Goal: Task Accomplishment & Management: Complete application form

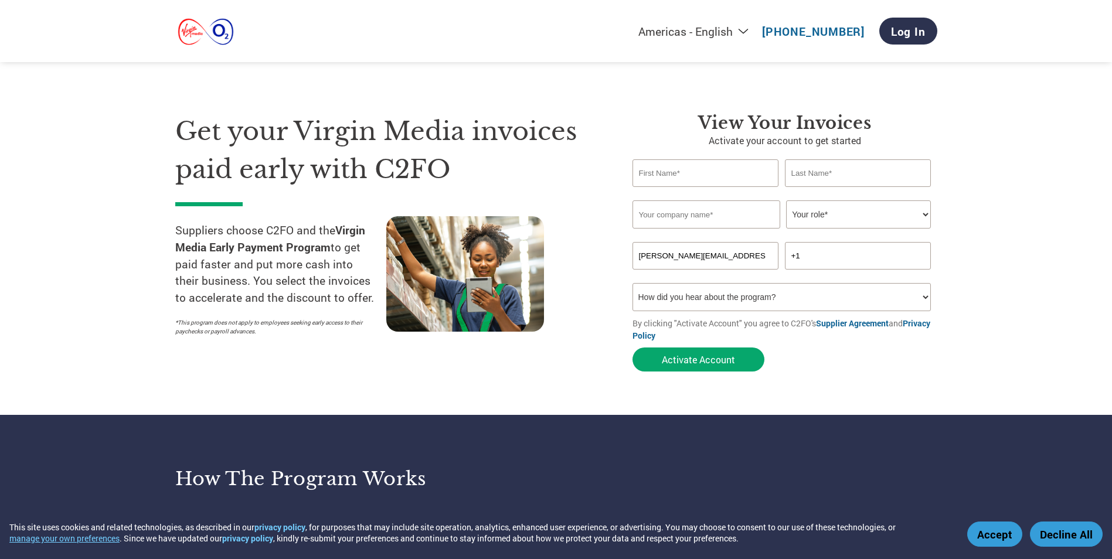
click at [682, 176] on input "text" at bounding box center [705, 173] width 146 height 28
type input "[PERSON_NAME]"
click at [700, 214] on input "text" at bounding box center [706, 214] width 148 height 28
type input "Afiniti"
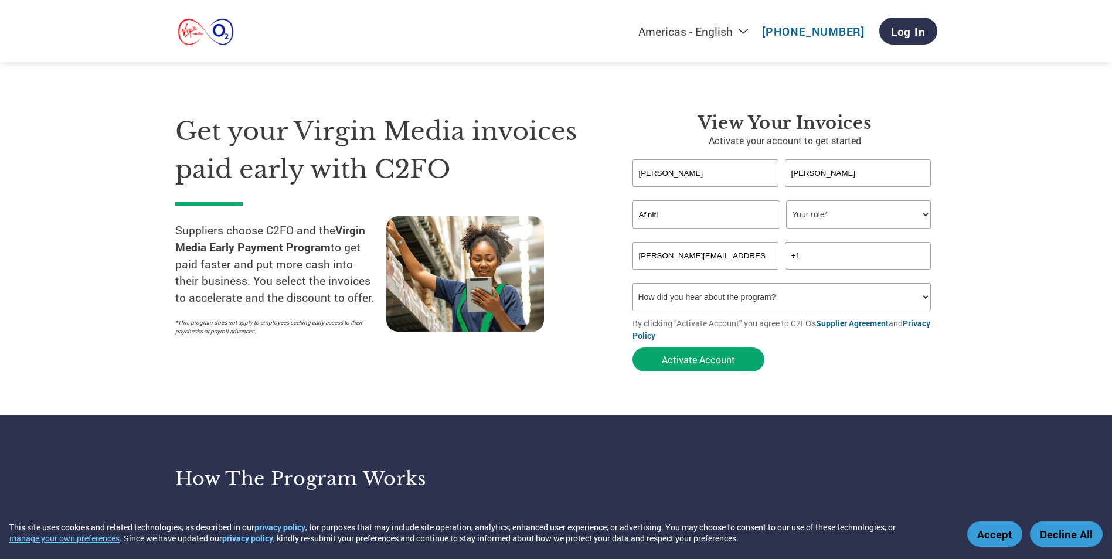
click at [924, 213] on select "Your role* CFO Controller Credit Manager Finance Director Treasurer CEO Preside…" at bounding box center [858, 214] width 145 height 28
select select "CFO"
click at [786, 200] on select "Your role* CFO Controller Credit Manager Finance Director Treasurer CEO Preside…" at bounding box center [858, 214] width 145 height 28
click at [846, 257] on input "+1" at bounding box center [858, 256] width 146 height 28
type input "[PHONE_NUMBER]"
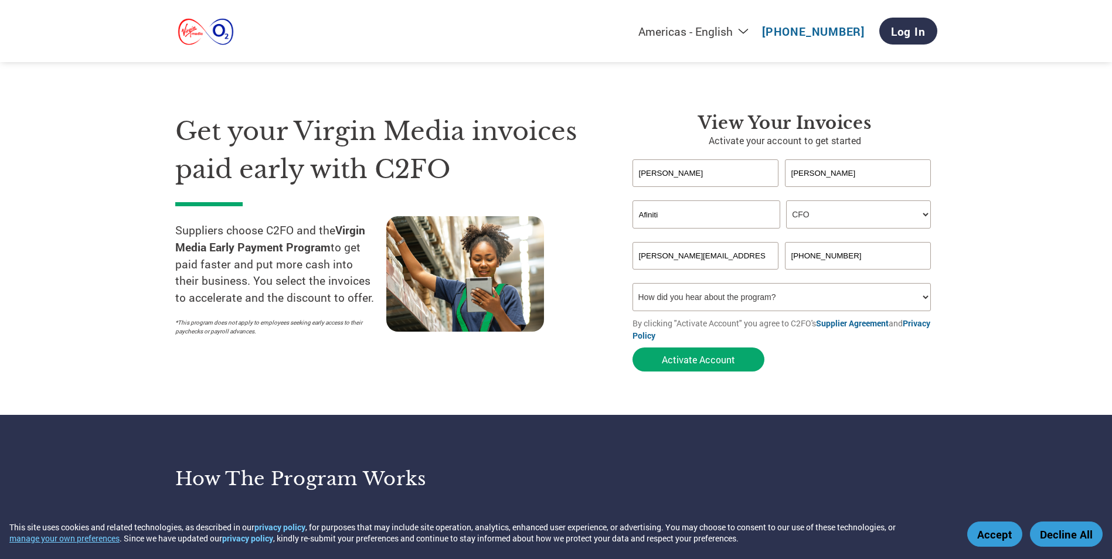
click at [817, 297] on select "How did you hear about the program? Received a letter Email Social Media Online…" at bounding box center [781, 297] width 299 height 28
select select "Email"
click at [632, 283] on select "How did you hear about the program? Received a letter Email Social Media Online…" at bounding box center [781, 297] width 299 height 28
click at [715, 353] on button "Activate Account" at bounding box center [698, 359] width 132 height 24
